Goal: Information Seeking & Learning: Learn about a topic

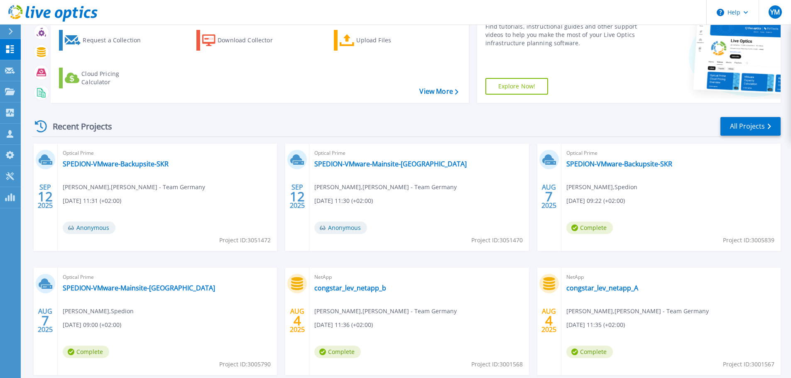
scroll to position [117, 0]
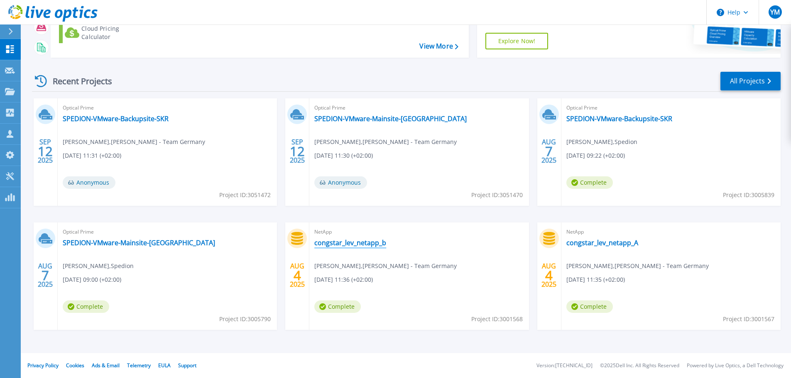
click at [327, 245] on link "congstar_lev_netapp_b" at bounding box center [350, 243] width 72 height 8
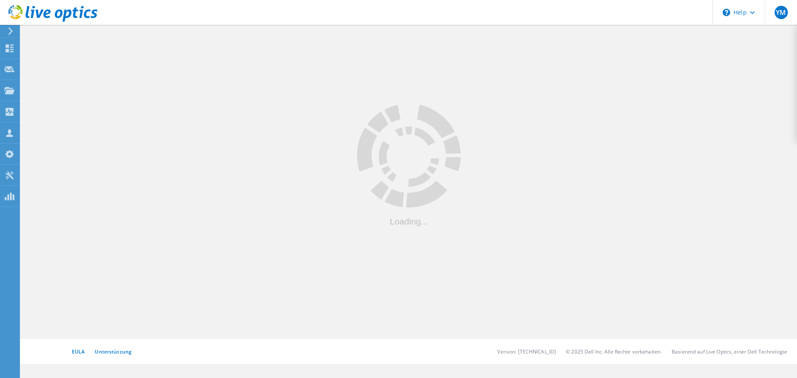
click at [61, 13] on use at bounding box center [52, 13] width 89 height 17
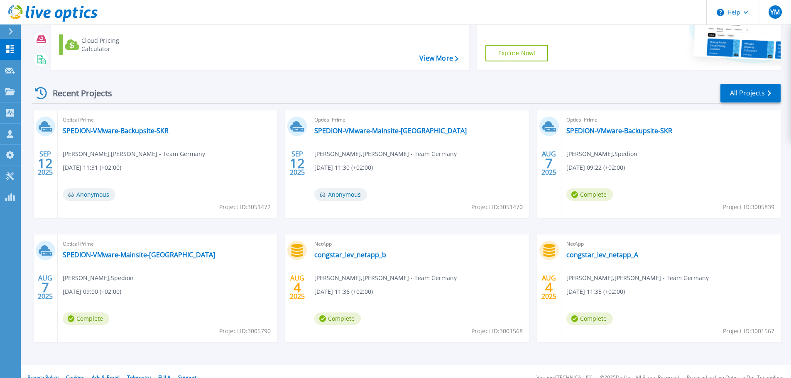
scroll to position [117, 0]
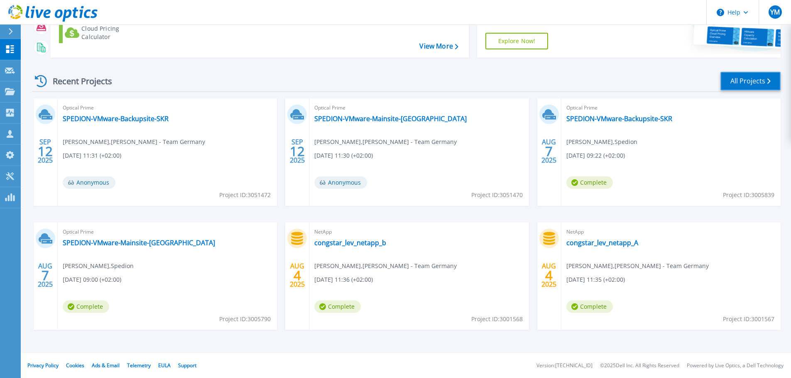
click at [737, 79] on link "All Projects" at bounding box center [751, 81] width 60 height 19
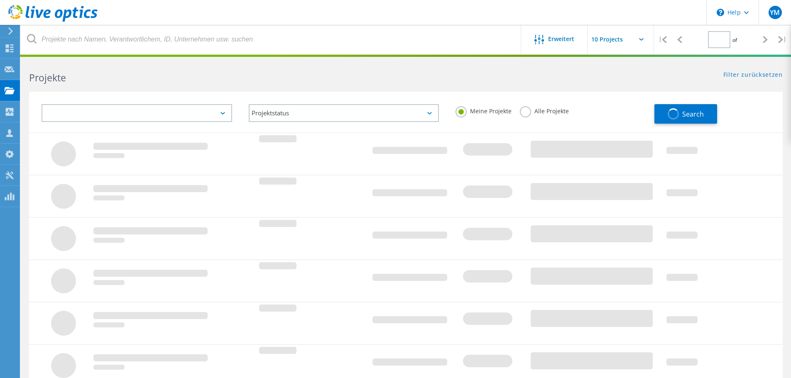
type input "1"
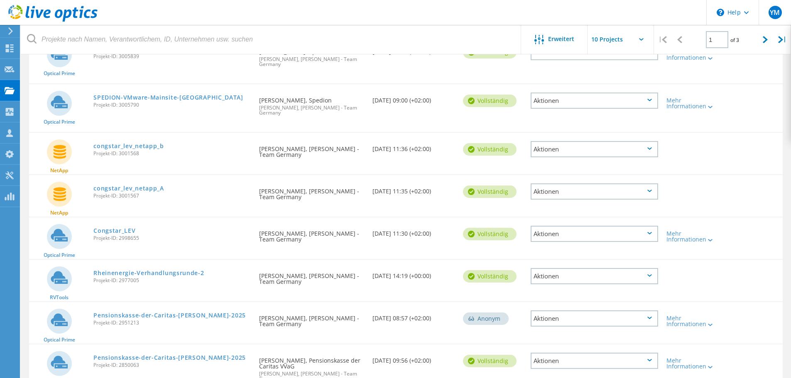
scroll to position [240, 0]
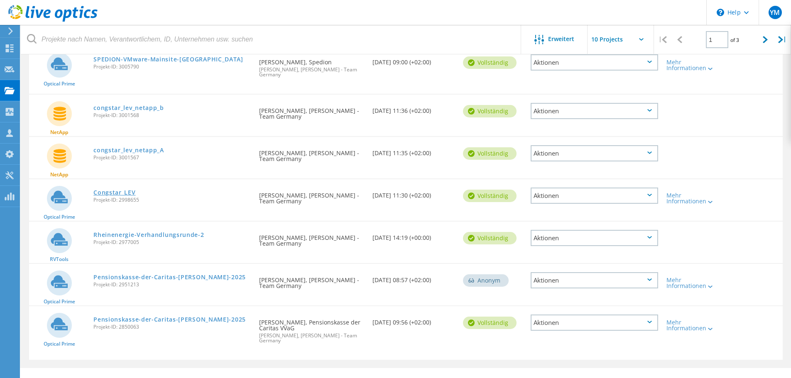
click at [109, 190] on link "Congstar_LEV" at bounding box center [114, 193] width 42 height 6
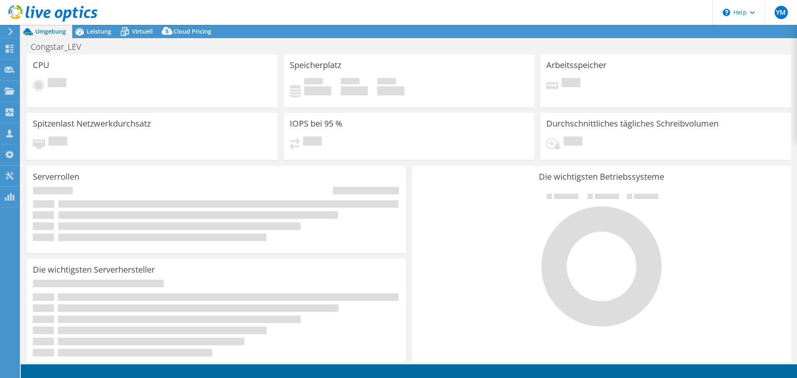
select select "USD"
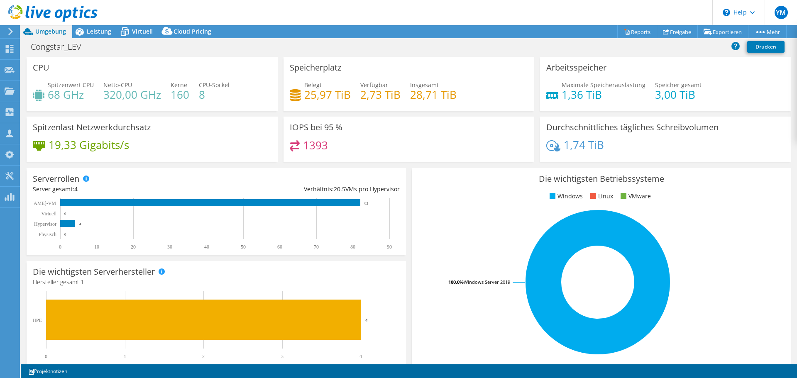
click at [203, 130] on div "Spitzenlast Netzwerkdurchsatz 19,33 Gigabits/s" at bounding box center [152, 139] width 251 height 45
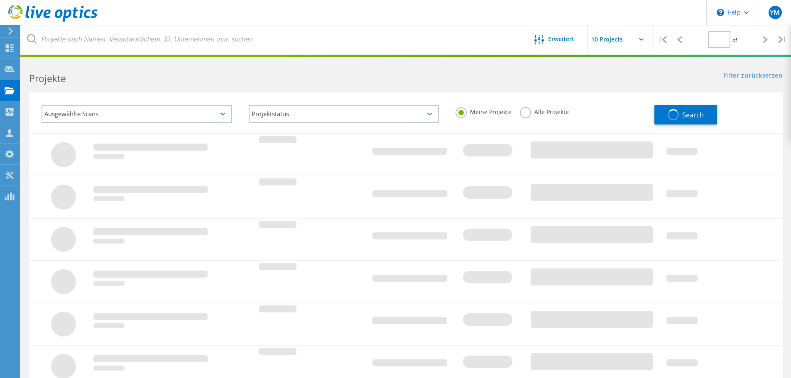
type input "1"
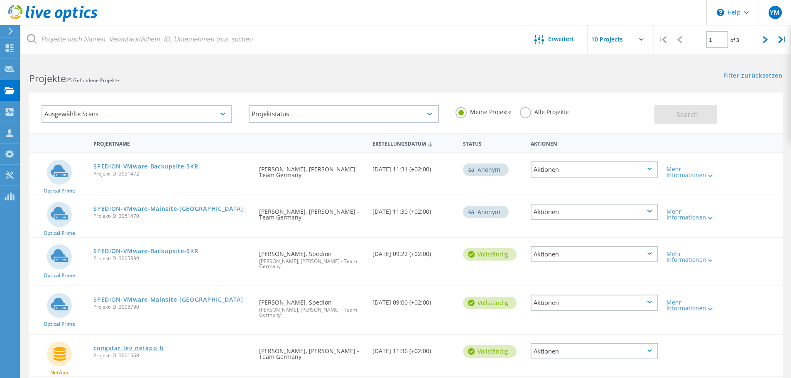
click at [135, 346] on link "congstar_lev_netapp_b" at bounding box center [128, 349] width 71 height 6
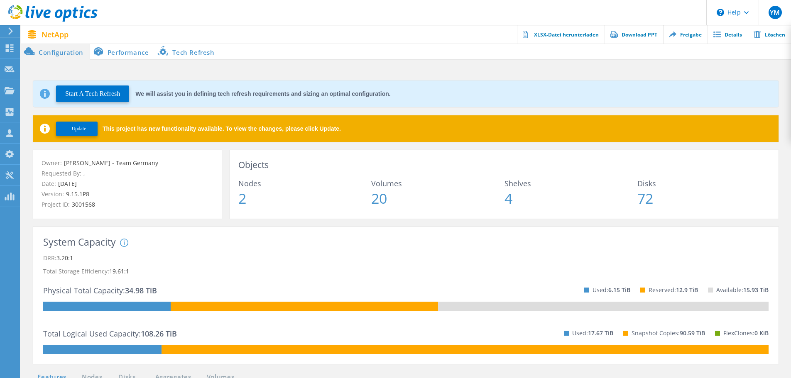
click at [139, 53] on li "Performance" at bounding box center [122, 51] width 65 height 17
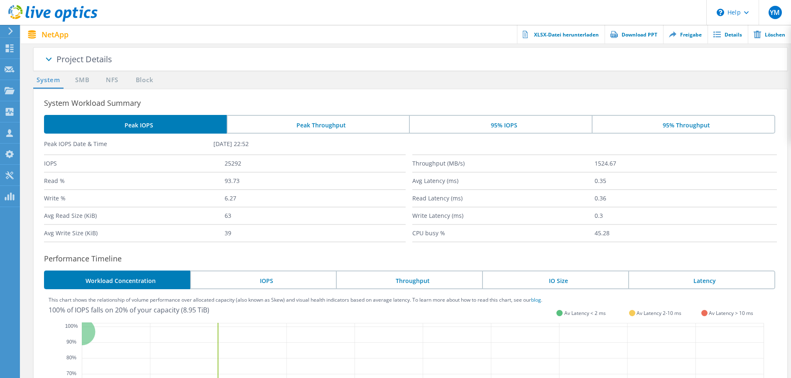
scroll to position [42, 0]
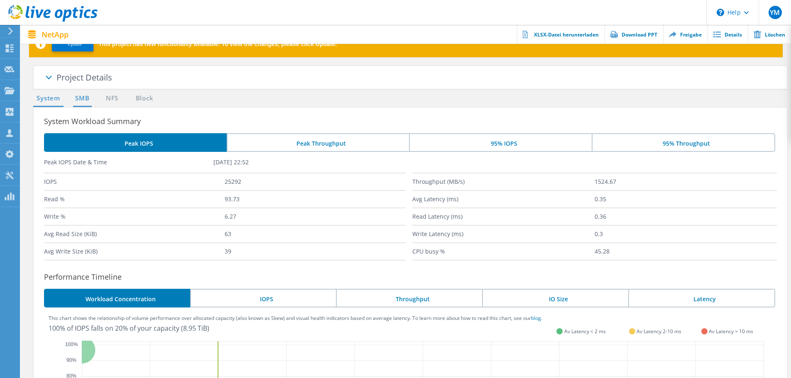
click at [88, 97] on link "SMB" at bounding box center [82, 98] width 18 height 10
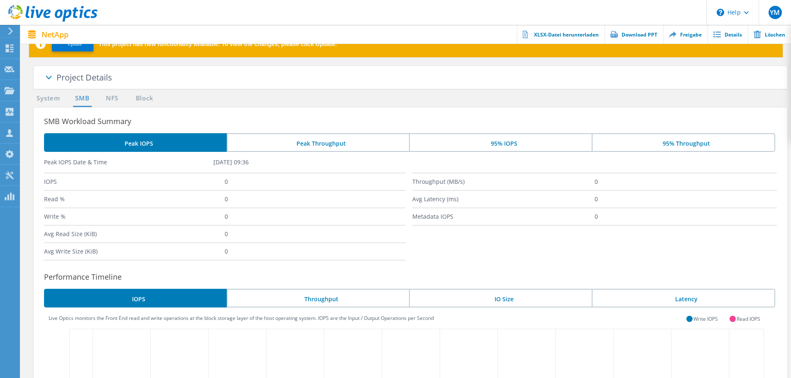
click at [123, 98] on ul "System SMB NFS Block" at bounding box center [96, 100] width 134 height 14
click at [115, 98] on link "NFS" at bounding box center [112, 98] width 16 height 10
click at [148, 98] on link "Block" at bounding box center [144, 98] width 23 height 10
click at [47, 99] on link "System" at bounding box center [48, 98] width 30 height 10
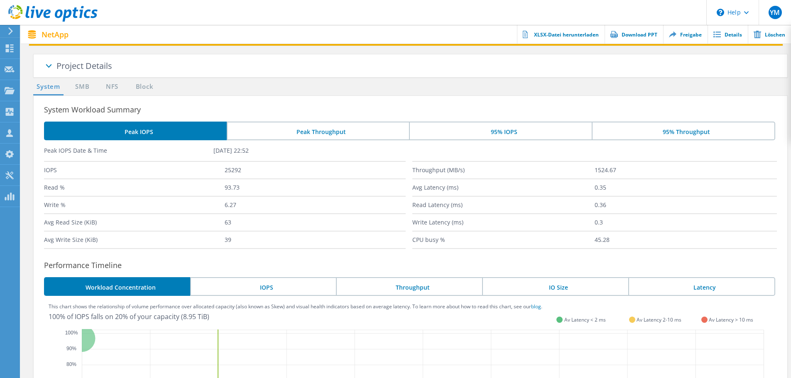
scroll to position [0, 0]
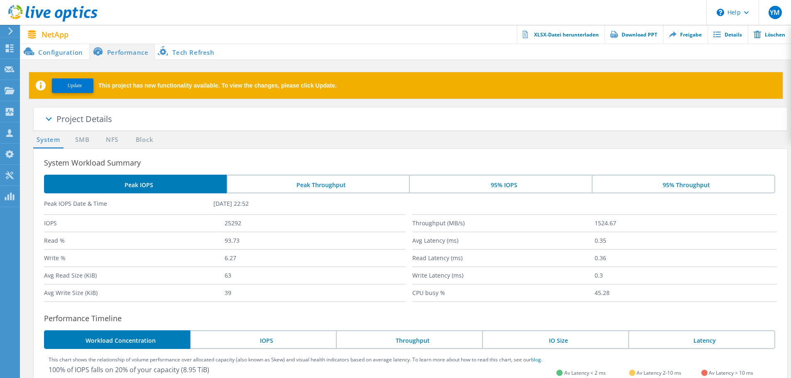
click at [51, 124] on span at bounding box center [48, 121] width 42 height 42
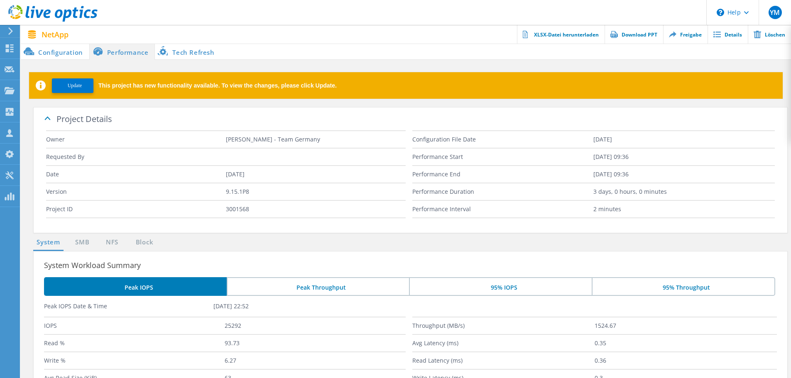
click at [137, 130] on div "Project Details" at bounding box center [421, 120] width 731 height 24
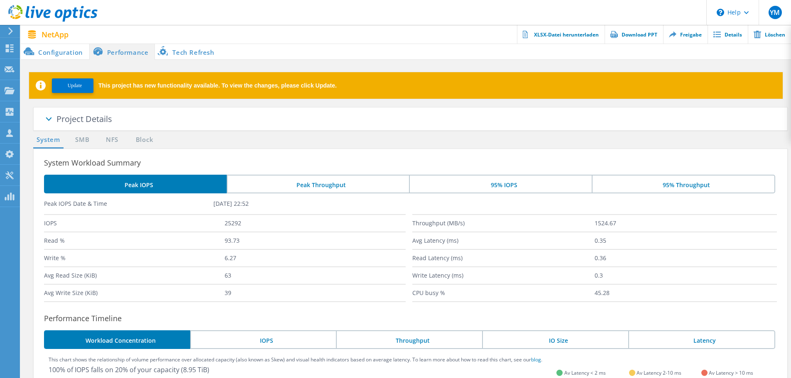
click at [63, 52] on li "Configuration" at bounding box center [55, 51] width 69 height 17
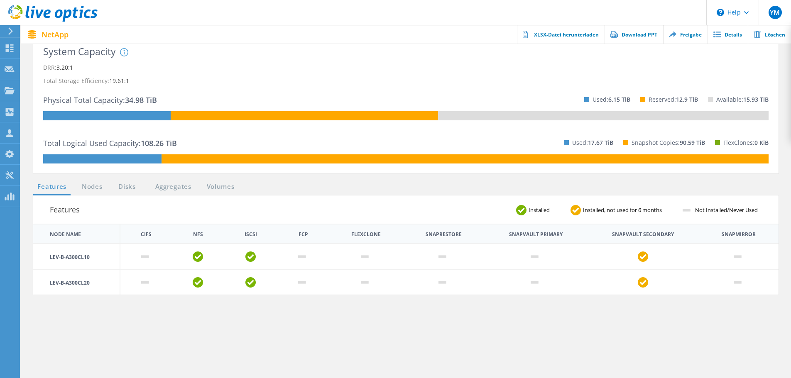
scroll to position [208, 0]
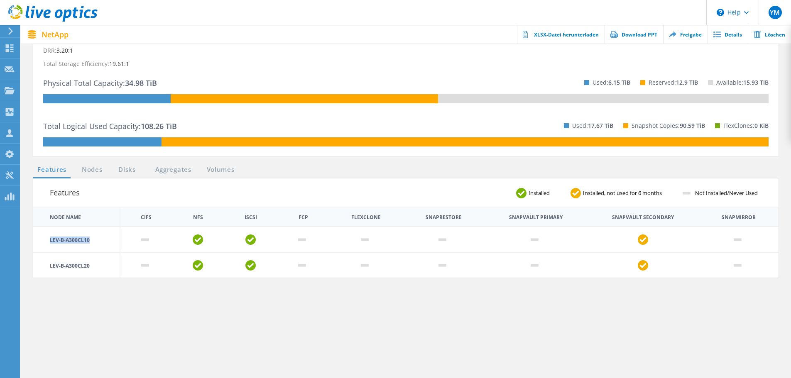
drag, startPoint x: 101, startPoint y: 241, endPoint x: 39, endPoint y: 245, distance: 62.0
click at [39, 245] on td "LEV-B-A300CL10" at bounding box center [76, 240] width 87 height 26
click at [65, 241] on td "LEV-B-A300CL10" at bounding box center [76, 240] width 87 height 26
